Goal: Transaction & Acquisition: Book appointment/travel/reservation

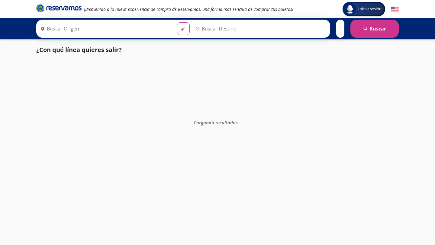
type input "[GEOGRAPHIC_DATA], [GEOGRAPHIC_DATA]"
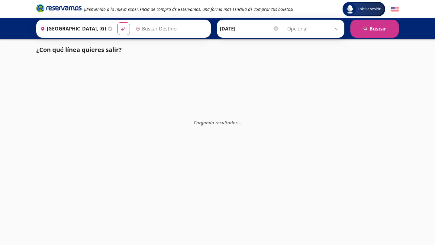
type input "Chilpancingo, [GEOGRAPHIC_DATA]"
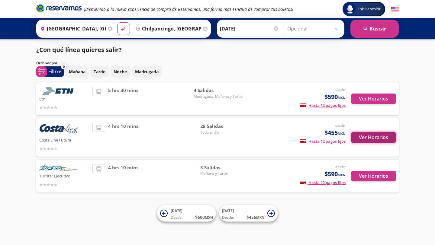
click at [379, 138] on button "Ver Horarios" at bounding box center [373, 137] width 44 height 11
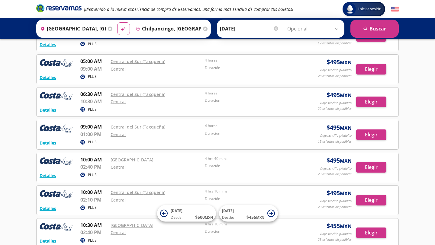
scroll to position [136, 0]
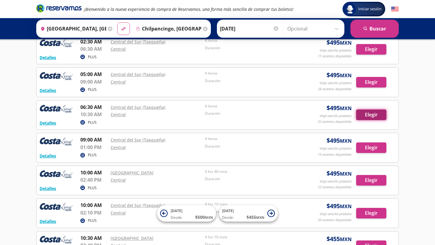
click at [372, 117] on button "Elegir" at bounding box center [371, 115] width 30 height 11
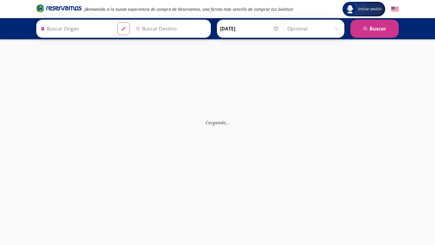
type input "Chilpancingo, [GEOGRAPHIC_DATA]"
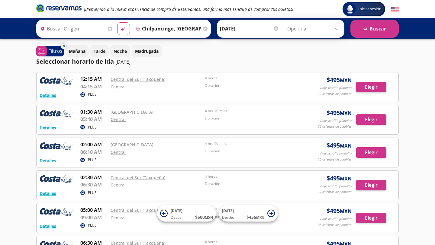
type input "[GEOGRAPHIC_DATA], [GEOGRAPHIC_DATA]"
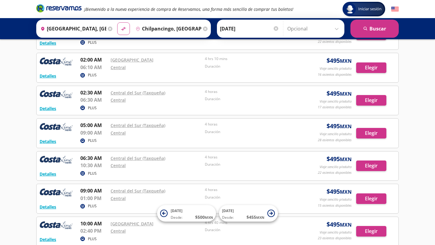
scroll to position [85, 0]
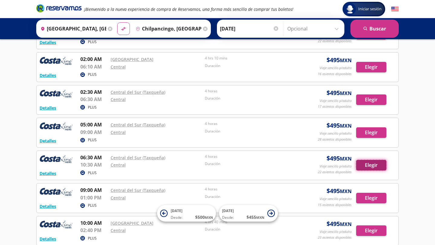
click at [370, 163] on button "Elegir" at bounding box center [371, 165] width 30 height 11
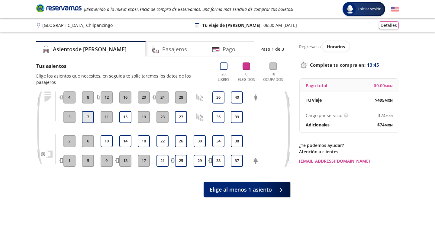
click at [87, 111] on button "7" at bounding box center [88, 117] width 12 height 12
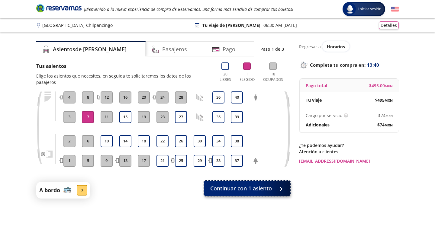
click at [244, 185] on span "Continuar con 1 asiento" at bounding box center [241, 189] width 62 height 8
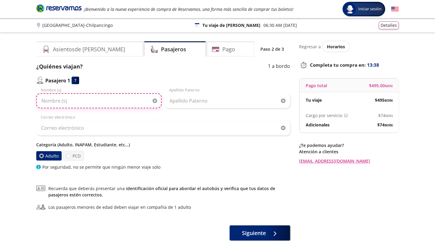
click at [100, 102] on input "Nombre (s)" at bounding box center [98, 100] width 125 height 15
type input "m"
type input "[PERSON_NAME] [PERSON_NAME]"
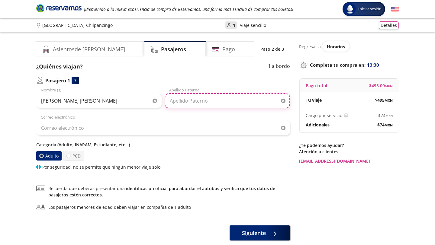
click at [185, 103] on input "Apellido Paterno" at bounding box center [227, 100] width 125 height 15
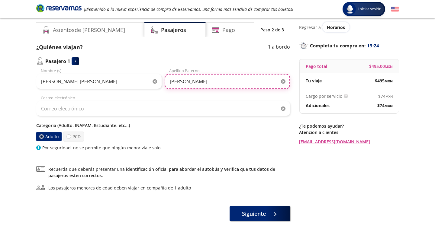
scroll to position [20, 0]
type input "[PERSON_NAME]"
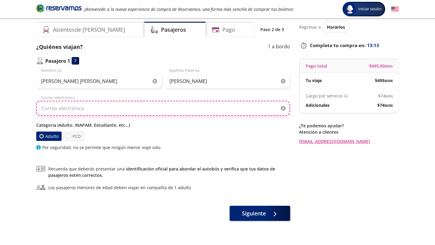
click at [127, 108] on input "Correo electrónico" at bounding box center [163, 108] width 254 height 15
click at [92, 110] on input "[EMAIL_ADDRESS]com" at bounding box center [163, 108] width 254 height 15
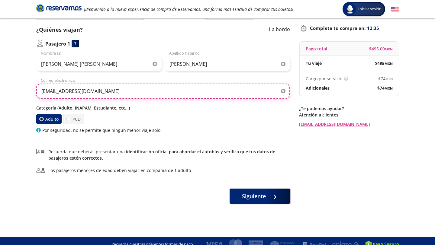
scroll to position [38, 0]
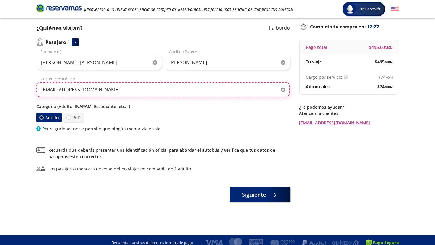
click at [50, 92] on input "[EMAIL_ADDRESS][DOMAIN_NAME]" at bounding box center [163, 89] width 254 height 15
type input "[EMAIL_ADDRESS][DOMAIN_NAME]"
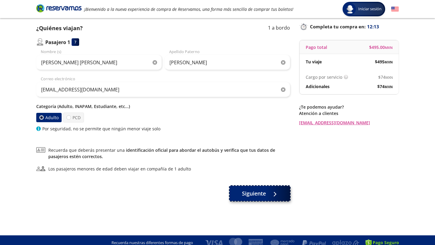
click at [258, 196] on span "Siguiente" at bounding box center [254, 194] width 24 height 8
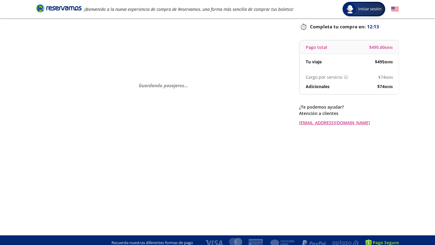
scroll to position [0, 0]
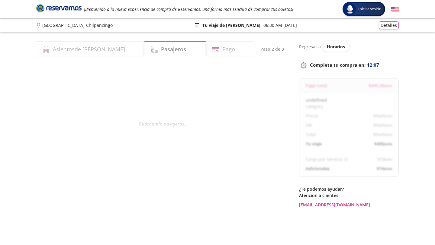
select select "MX"
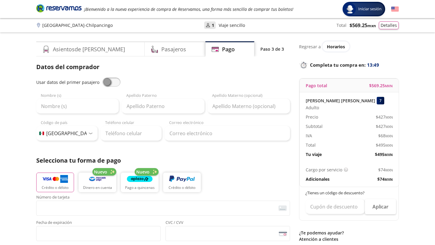
click at [109, 79] on span at bounding box center [111, 82] width 18 height 9
click at [102, 78] on input "checkbox" at bounding box center [102, 78] width 0 height 0
type input "[PERSON_NAME] [PERSON_NAME]"
type input "[PERSON_NAME]"
type input "[EMAIL_ADDRESS][DOMAIN_NAME]"
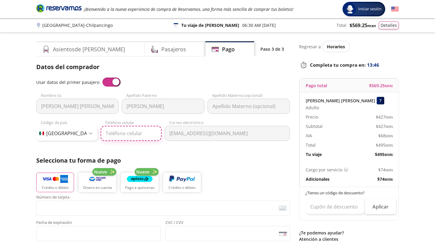
click at [120, 134] on input "Teléfono celular" at bounding box center [131, 133] width 61 height 15
type input "[PHONE_NUMBER]"
click at [161, 51] on h4 "Pasajeros" at bounding box center [173, 49] width 25 height 8
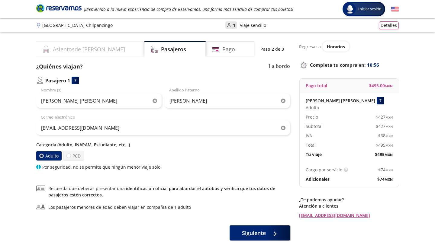
click at [88, 47] on h4 "Asientos de [PERSON_NAME]" at bounding box center [89, 49] width 72 height 8
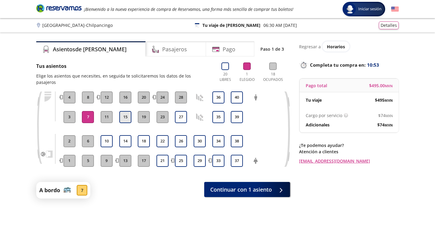
click at [125, 111] on button "15" at bounding box center [125, 117] width 12 height 12
click at [88, 111] on button "7" at bounding box center [88, 117] width 12 height 12
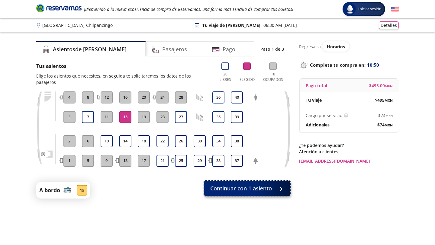
click at [236, 186] on span "Continuar con 1 asiento" at bounding box center [241, 189] width 62 height 8
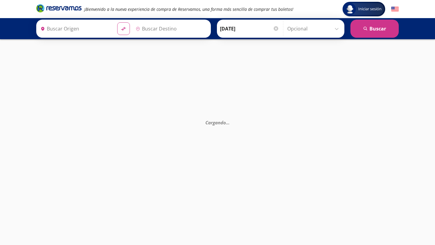
type input "Central del Sur (taxqueña), [GEOGRAPHIC_DATA]"
type input "Central, [GEOGRAPHIC_DATA]"
